Goal: Find specific page/section: Find specific page/section

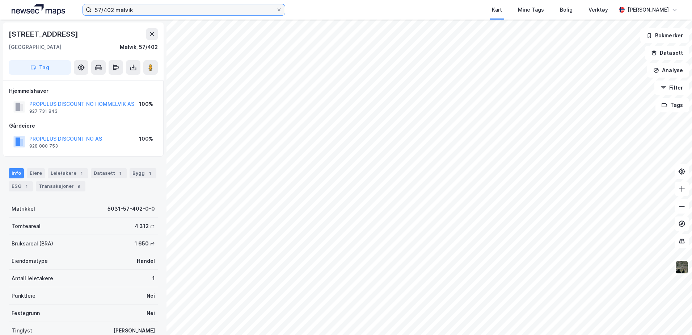
click at [113, 9] on input "57/402 malvik" at bounding box center [184, 9] width 185 height 11
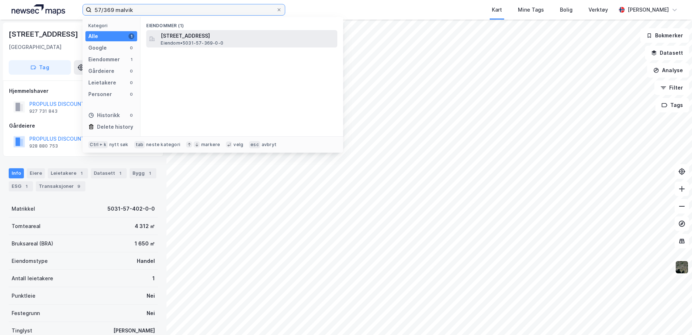
type input "57/369 malvik"
click at [186, 34] on span "[STREET_ADDRESS]" at bounding box center [248, 36] width 174 height 9
